Goal: Task Accomplishment & Management: Use online tool/utility

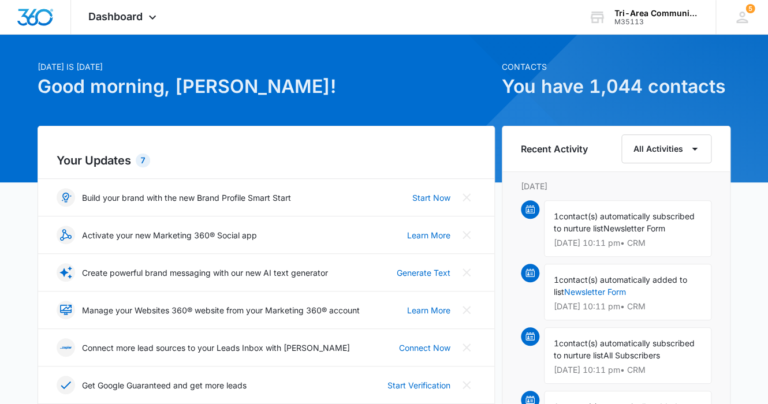
scroll to position [37, 0]
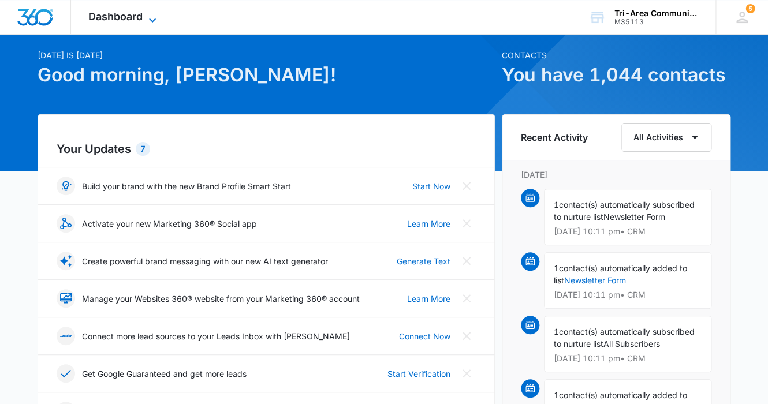
click at [136, 18] on span "Dashboard" at bounding box center [115, 16] width 54 height 12
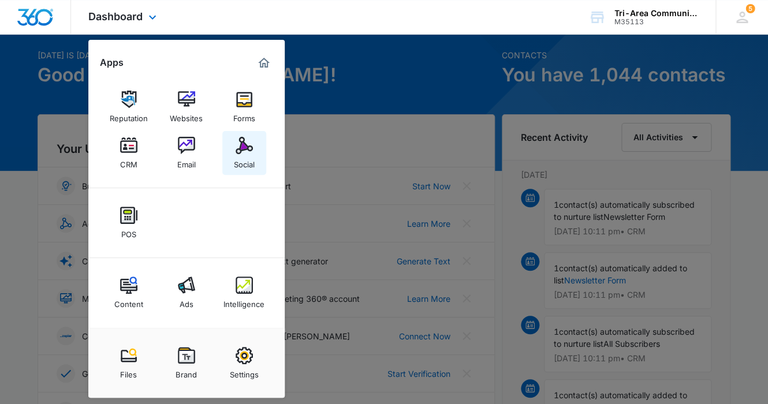
click at [244, 148] on img at bounding box center [244, 145] width 17 height 17
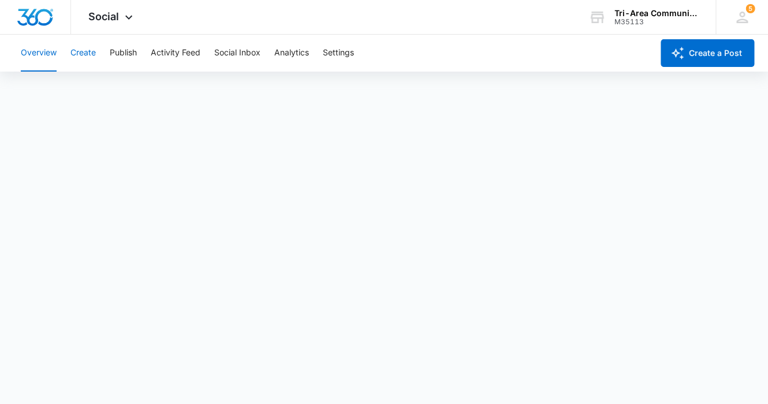
click at [86, 53] on button "Create" at bounding box center [82, 53] width 25 height 37
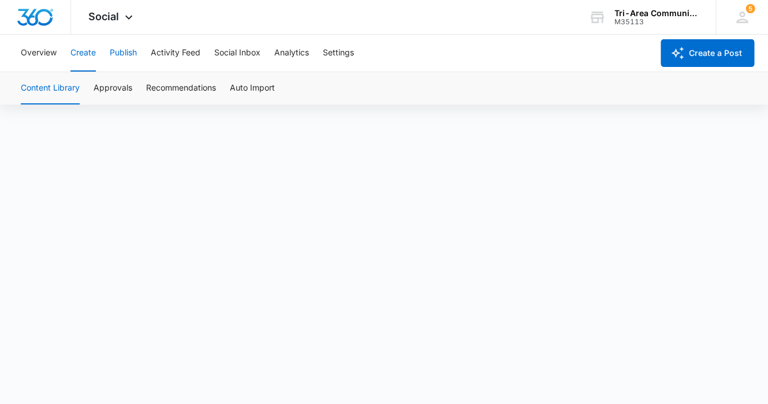
click at [124, 51] on button "Publish" at bounding box center [123, 53] width 27 height 37
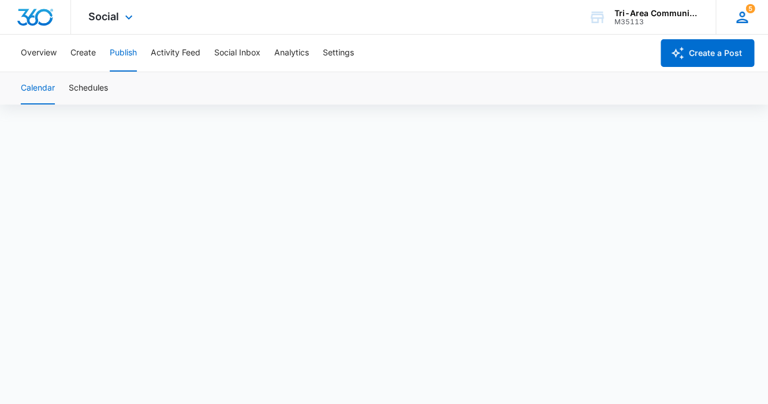
click at [743, 12] on icon at bounding box center [742, 18] width 12 height 12
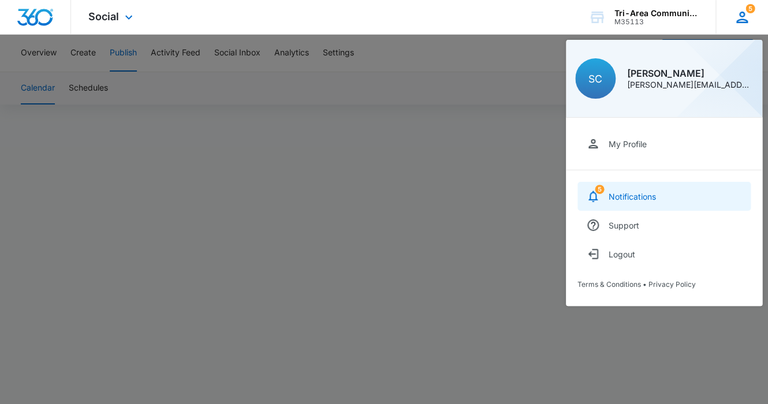
click at [626, 195] on div "Notifications" at bounding box center [632, 197] width 47 height 10
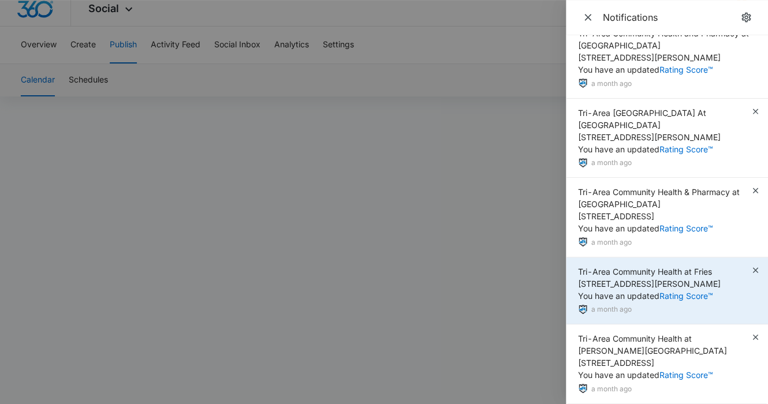
scroll to position [17, 0]
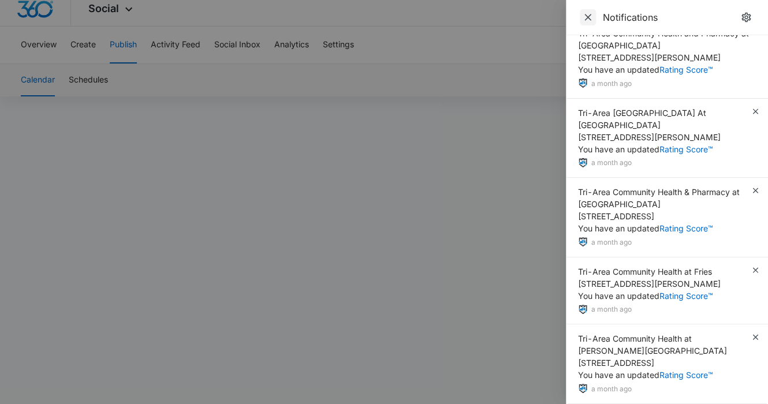
click at [587, 17] on icon "Close" at bounding box center [587, 17] width 7 height 7
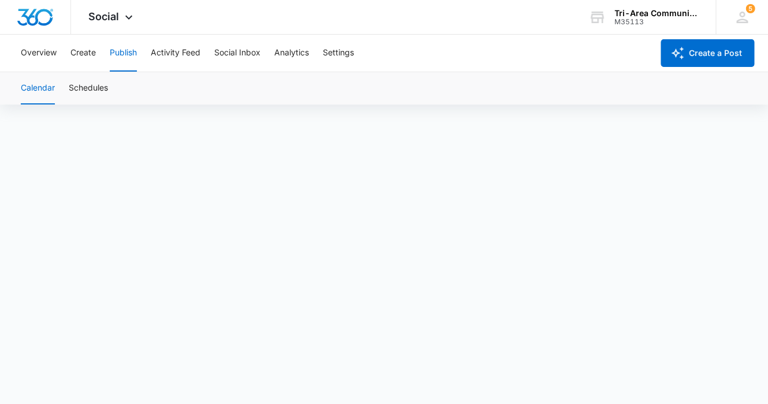
scroll to position [8, 0]
click at [748, 13] on span "5" at bounding box center [749, 8] width 9 height 9
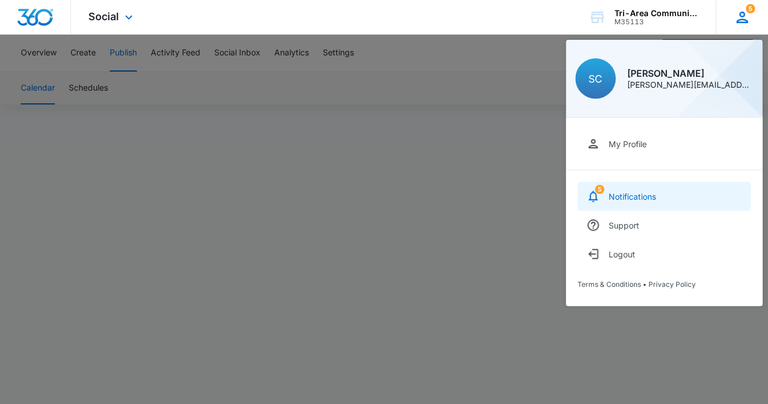
click at [632, 195] on div "Notifications" at bounding box center [632, 197] width 47 height 10
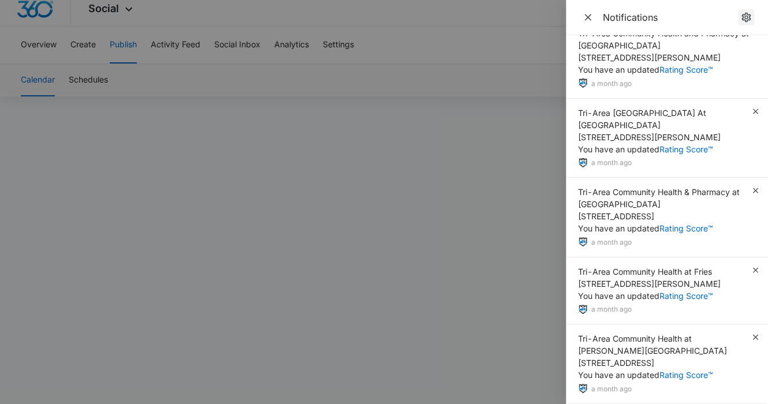
click at [747, 14] on icon "notifications.title" at bounding box center [746, 18] width 12 height 12
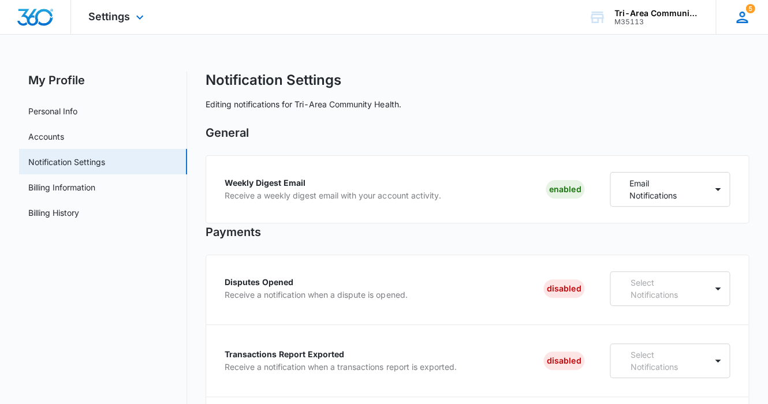
click at [746, 13] on span "5" at bounding box center [749, 8] width 9 height 9
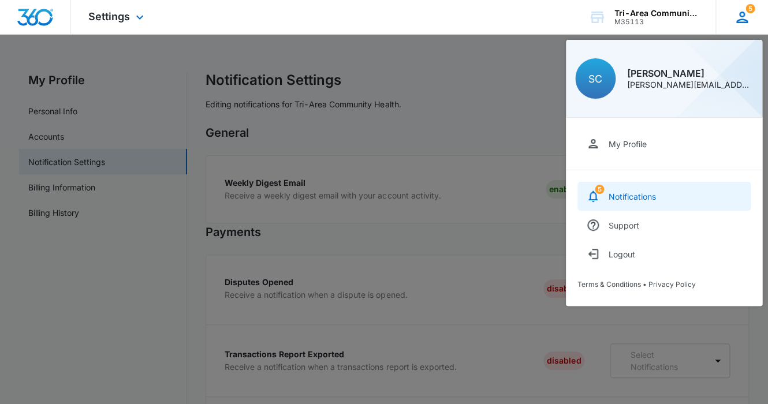
click at [625, 197] on div "Notifications" at bounding box center [632, 197] width 47 height 10
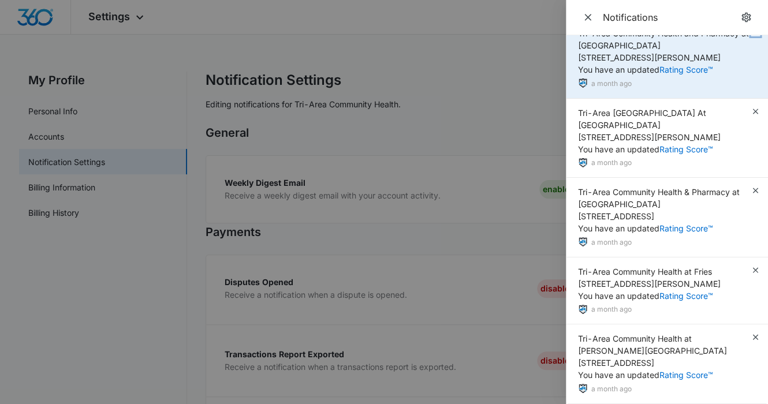
click at [752, 34] on icon "button" at bounding box center [754, 31] width 5 height 5
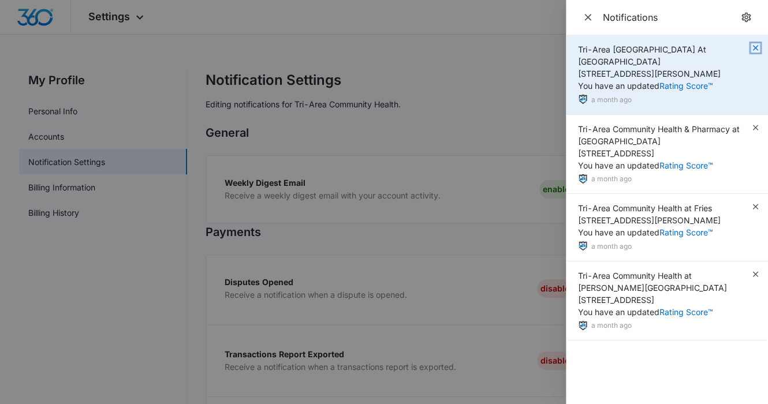
click at [756, 47] on icon "button" at bounding box center [754, 47] width 5 height 5
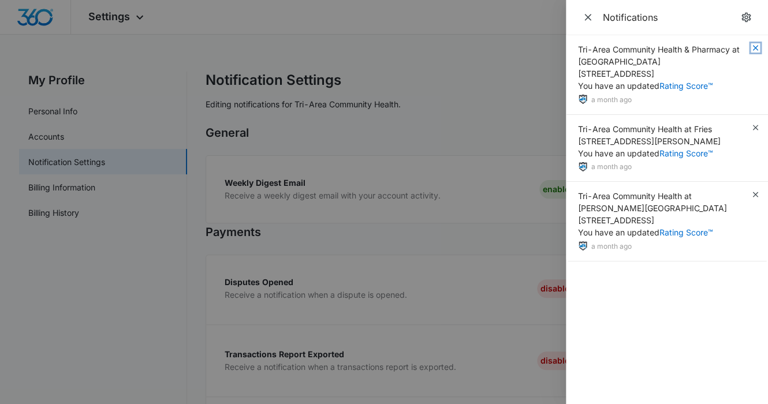
click at [756, 47] on icon "button" at bounding box center [754, 47] width 5 height 5
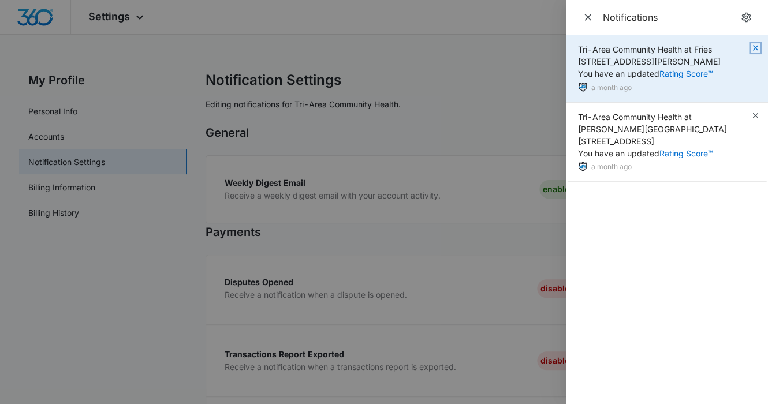
click at [753, 49] on icon "button" at bounding box center [755, 47] width 9 height 9
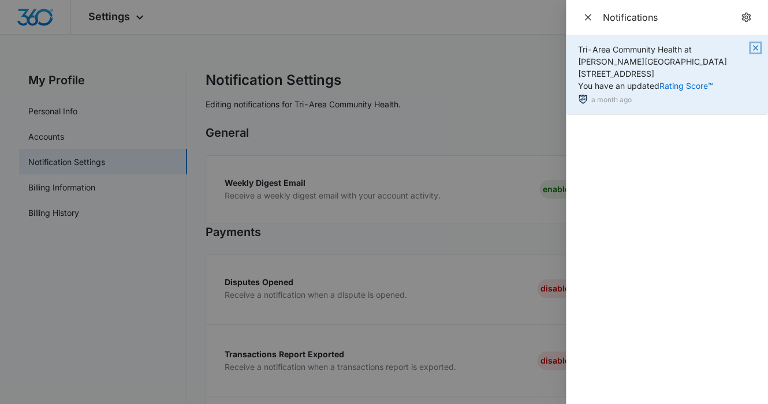
click at [755, 46] on icon "button" at bounding box center [755, 47] width 9 height 9
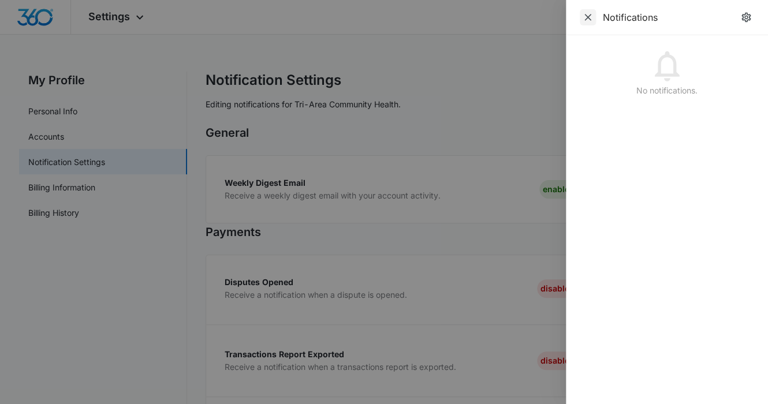
click at [585, 15] on icon "Close" at bounding box center [587, 17] width 7 height 7
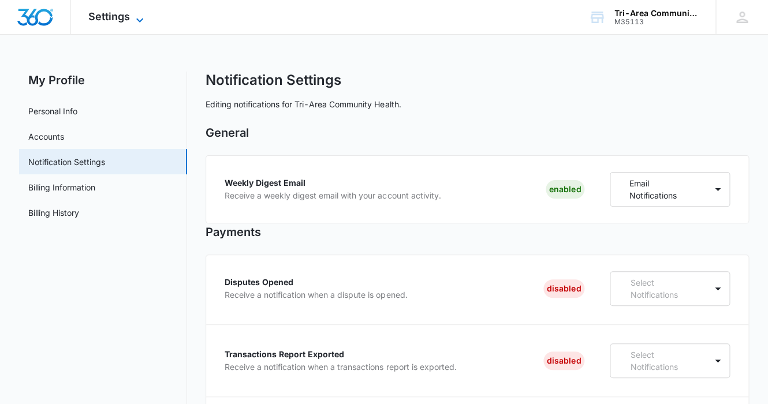
click at [113, 15] on span "Settings" at bounding box center [109, 16] width 42 height 12
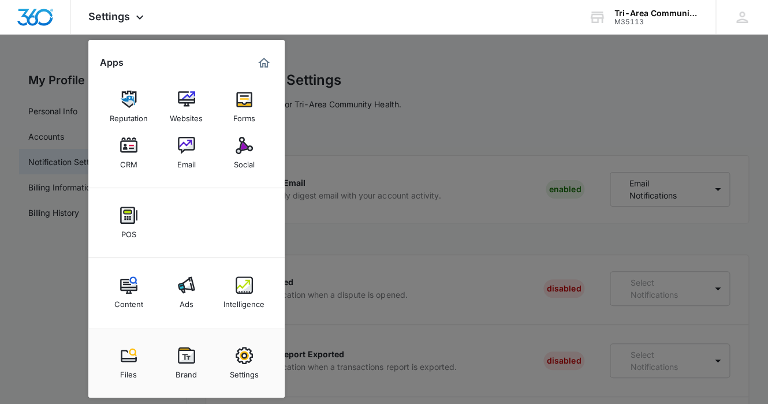
click at [240, 142] on img at bounding box center [244, 145] width 17 height 17
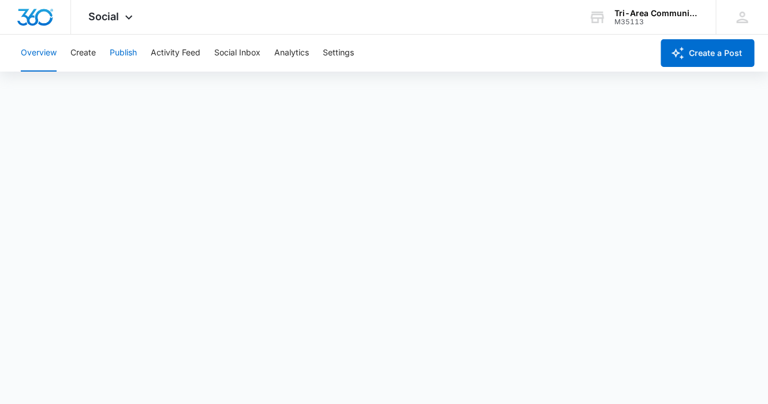
click at [123, 52] on button "Publish" at bounding box center [123, 53] width 27 height 37
click at [84, 50] on button "Create" at bounding box center [82, 53] width 25 height 37
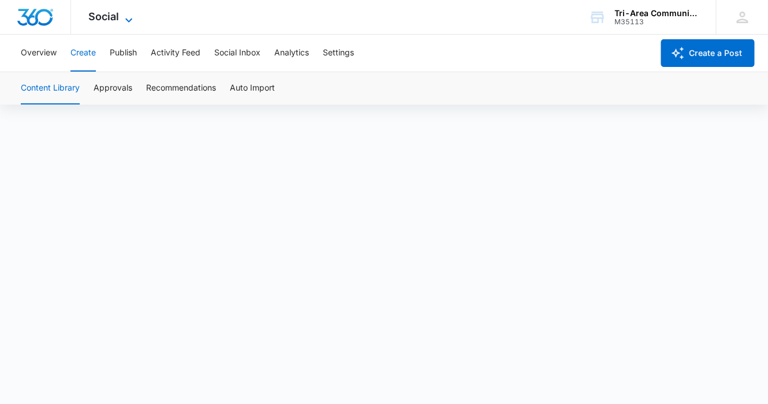
click at [131, 18] on icon at bounding box center [128, 20] width 7 height 4
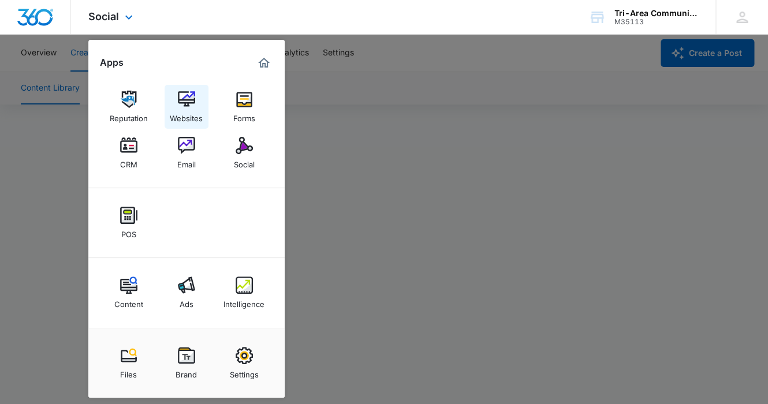
click at [182, 98] on img at bounding box center [186, 99] width 17 height 17
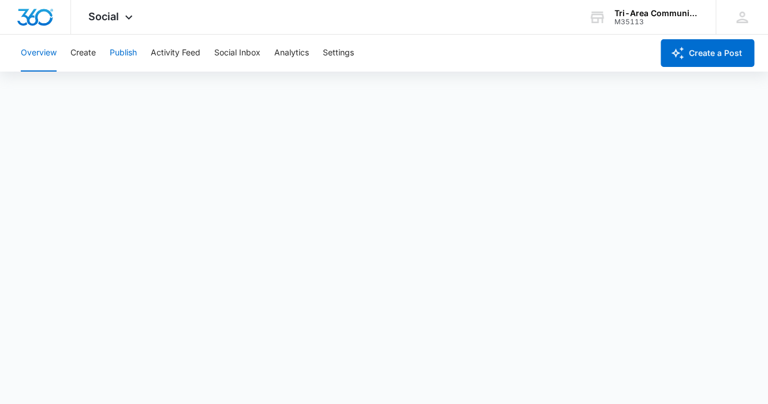
click at [117, 50] on button "Publish" at bounding box center [123, 53] width 27 height 37
click at [581, 64] on div "Overview Create Publish Activity Feed Social Inbox Analytics Settings" at bounding box center [333, 53] width 639 height 37
click at [81, 51] on button "Create" at bounding box center [82, 53] width 25 height 37
